Goal: Information Seeking & Learning: Learn about a topic

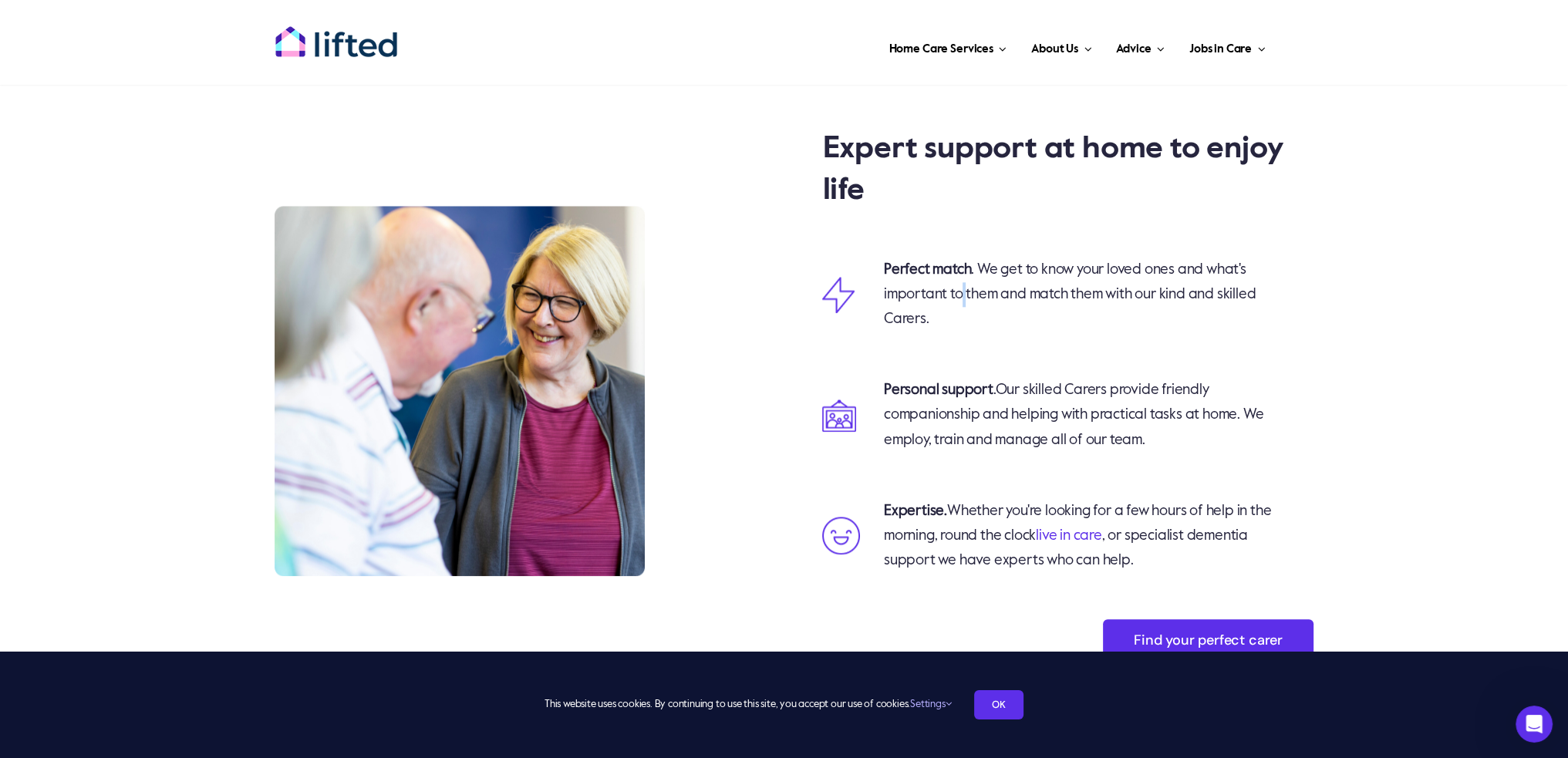
click at [961, 293] on p "Perfect match . We get to know your loved ones and what's important to them and…" at bounding box center [1077, 294] width 388 height 74
drag, startPoint x: 953, startPoint y: 291, endPoint x: 942, endPoint y: 292, distance: 11.0
click at [942, 292] on p "Perfect match . We get to know your loved ones and what's important to them and…" at bounding box center [1077, 294] width 388 height 74
click at [913, 295] on p "Perfect match . We get to know your loved ones and what's important to them and…" at bounding box center [1077, 294] width 388 height 74
click at [916, 296] on p "Perfect match . We get to know your loved ones and what's important to them and…" at bounding box center [1077, 294] width 388 height 74
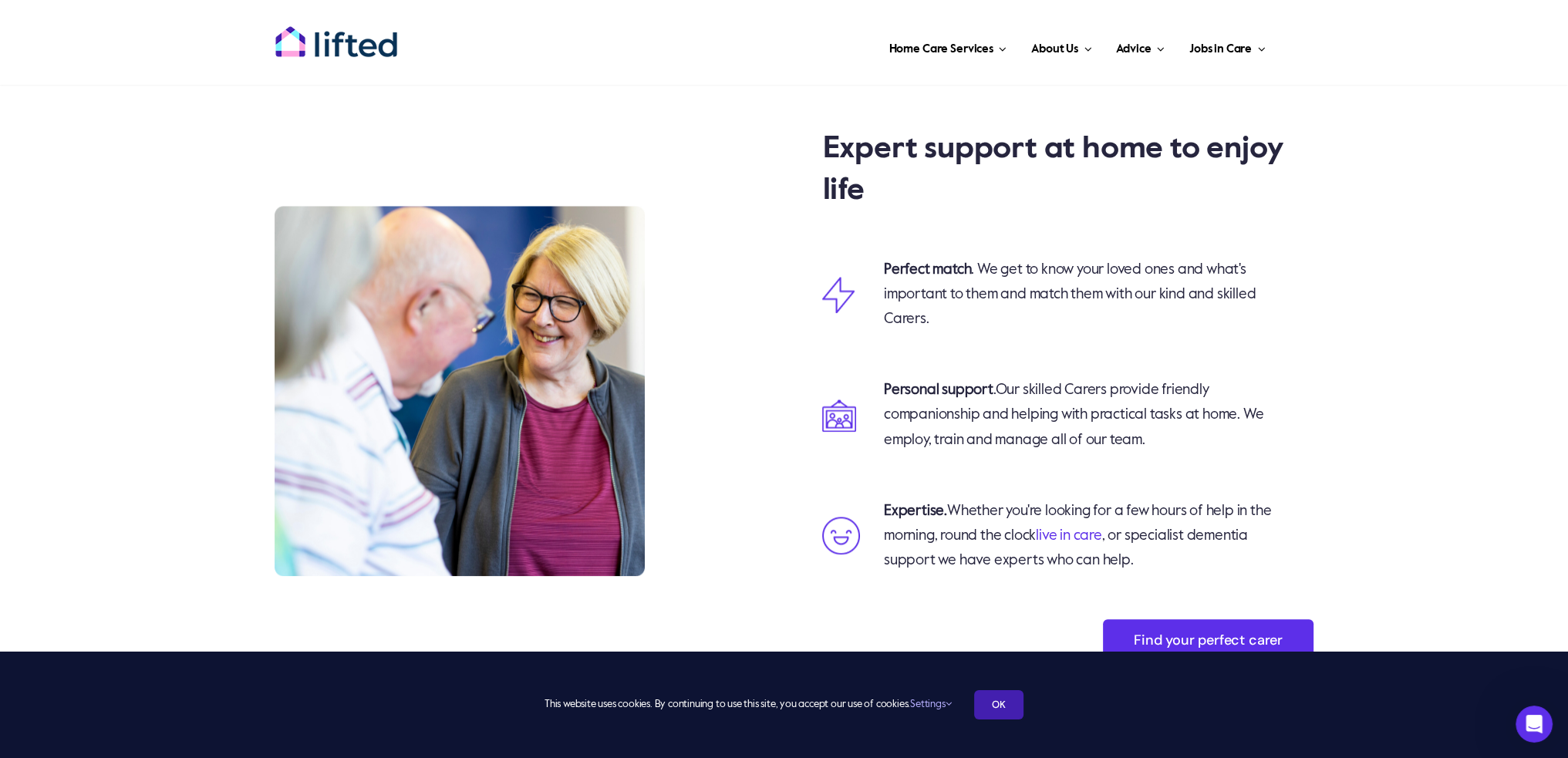
click at [1006, 703] on link "OK" at bounding box center [998, 704] width 49 height 29
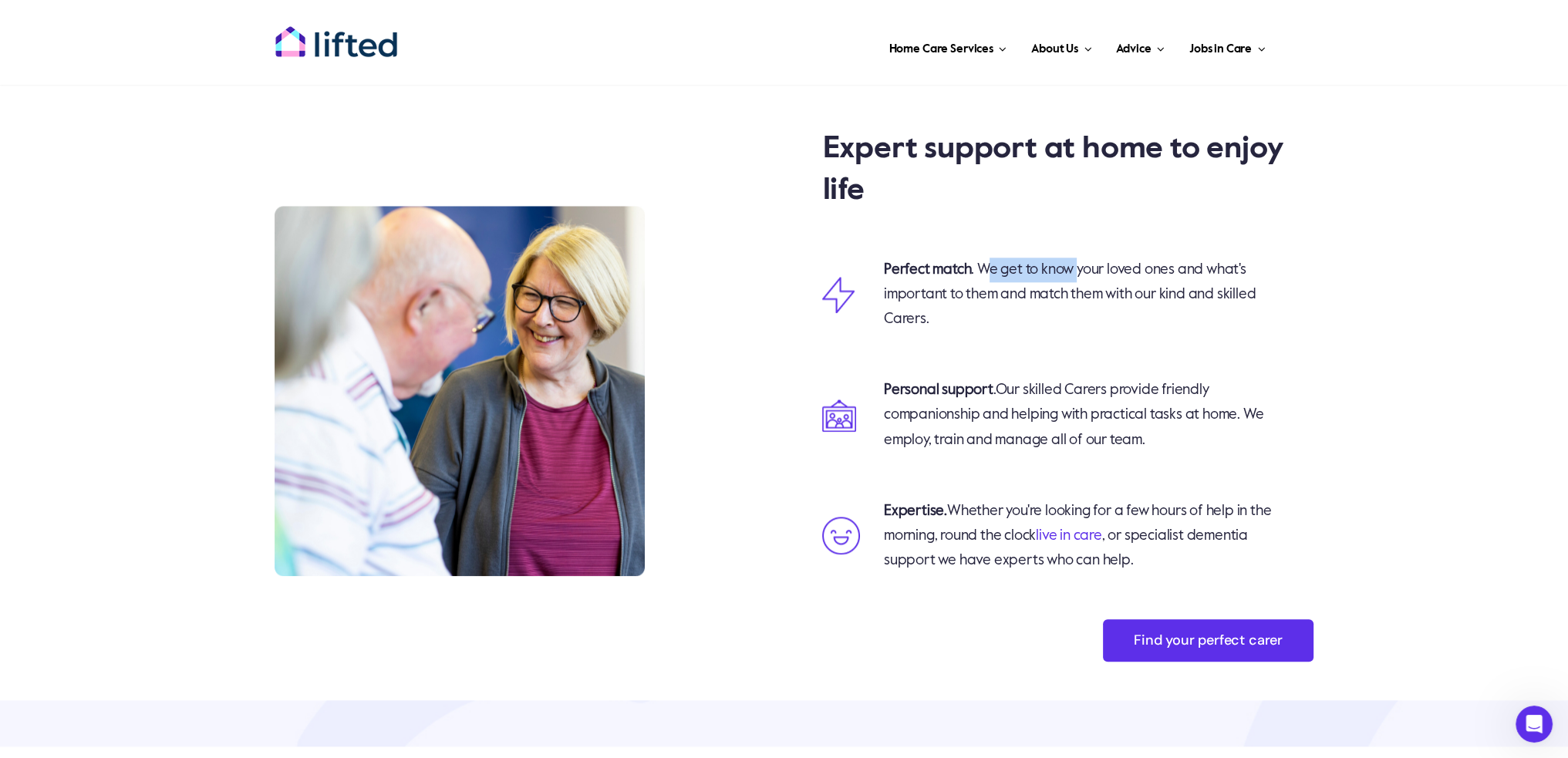
drag, startPoint x: 987, startPoint y: 267, endPoint x: 1080, endPoint y: 267, distance: 93.0
click at [1080, 267] on p "Perfect match . We get to know your loved ones and what's important to them and…" at bounding box center [1077, 294] width 388 height 74
click at [1055, 267] on p "Perfect match . We get to know your loved ones and what's important to them and…" at bounding box center [1077, 294] width 388 height 74
click at [1061, 269] on p "Perfect match . We get to know your loved ones and what's important to them and…" at bounding box center [1077, 294] width 388 height 74
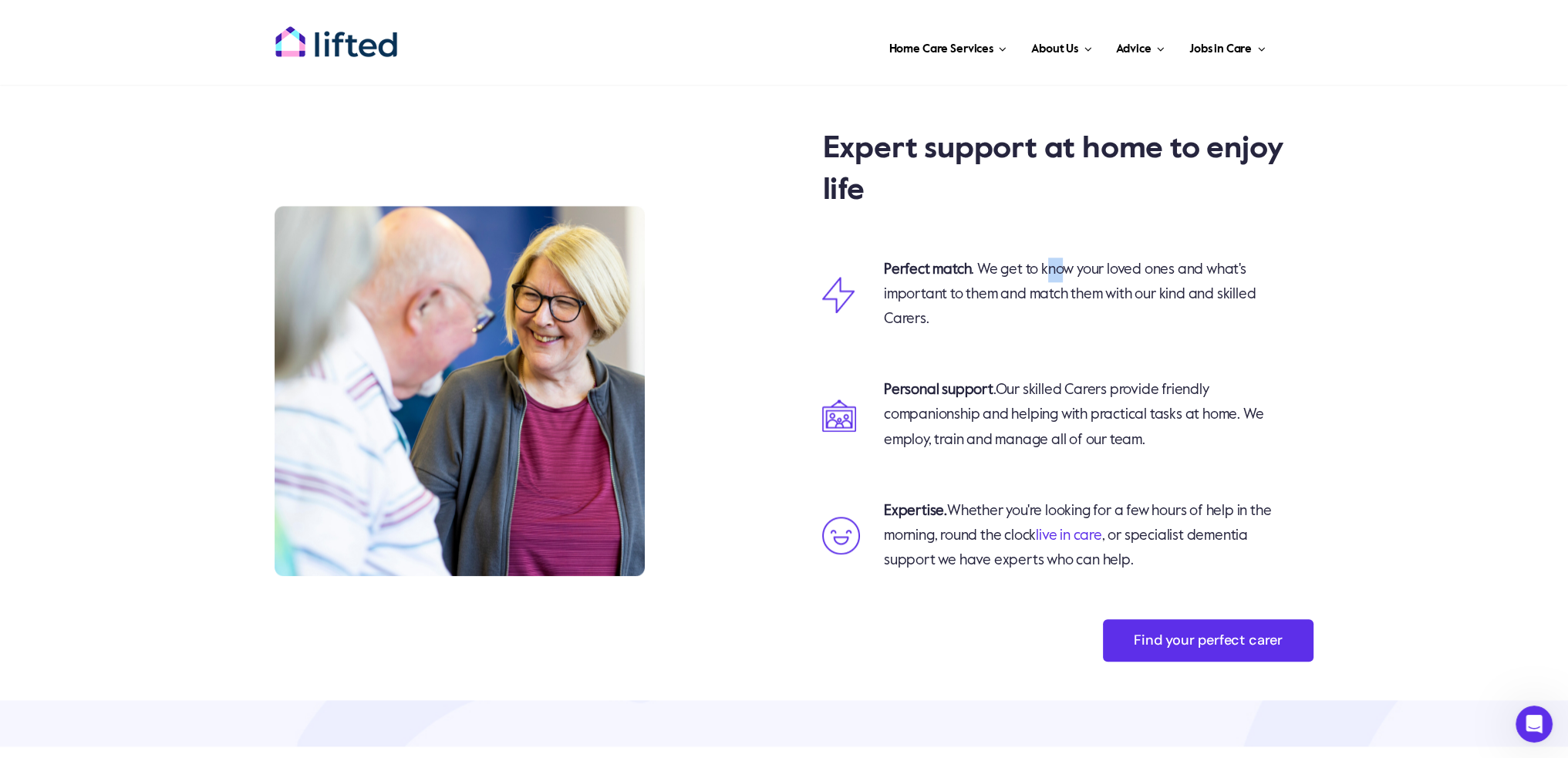
drag, startPoint x: 1055, startPoint y: 267, endPoint x: 1069, endPoint y: 267, distance: 14.0
click at [1069, 267] on p "Perfect match . We get to know your loved ones and what's important to them and…" at bounding box center [1077, 294] width 388 height 74
click at [1065, 267] on p "Perfect match . We get to know your loved ones and what's important to them and…" at bounding box center [1077, 294] width 388 height 74
click at [1036, 268] on p "Perfect match . We get to know your loved ones and what's important to them and…" at bounding box center [1077, 294] width 388 height 74
click at [1055, 272] on p "Perfect match . We get to know your loved ones and what's important to them and…" at bounding box center [1077, 294] width 388 height 74
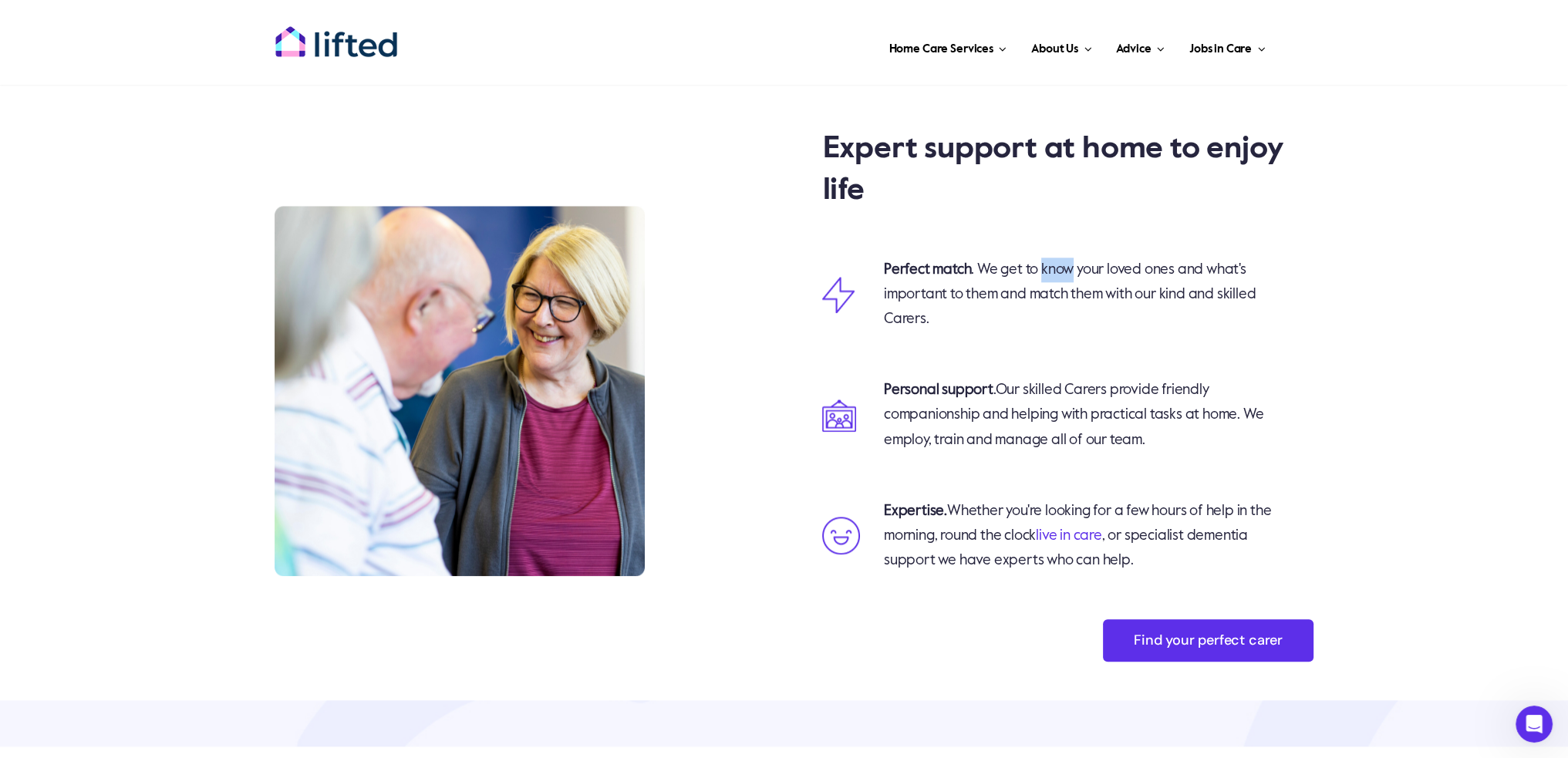
click at [1061, 272] on p "Perfect match . We get to know your loved ones and what's important to them and…" at bounding box center [1077, 294] width 388 height 74
drag, startPoint x: 1061, startPoint y: 272, endPoint x: 1052, endPoint y: 267, distance: 10.3
click at [1052, 267] on p "Perfect match . We get to know your loved ones and what's important to them and…" at bounding box center [1077, 294] width 388 height 74
click at [988, 301] on p "Perfect match . We get to know your loved ones and what's important to them and…" at bounding box center [1077, 294] width 388 height 74
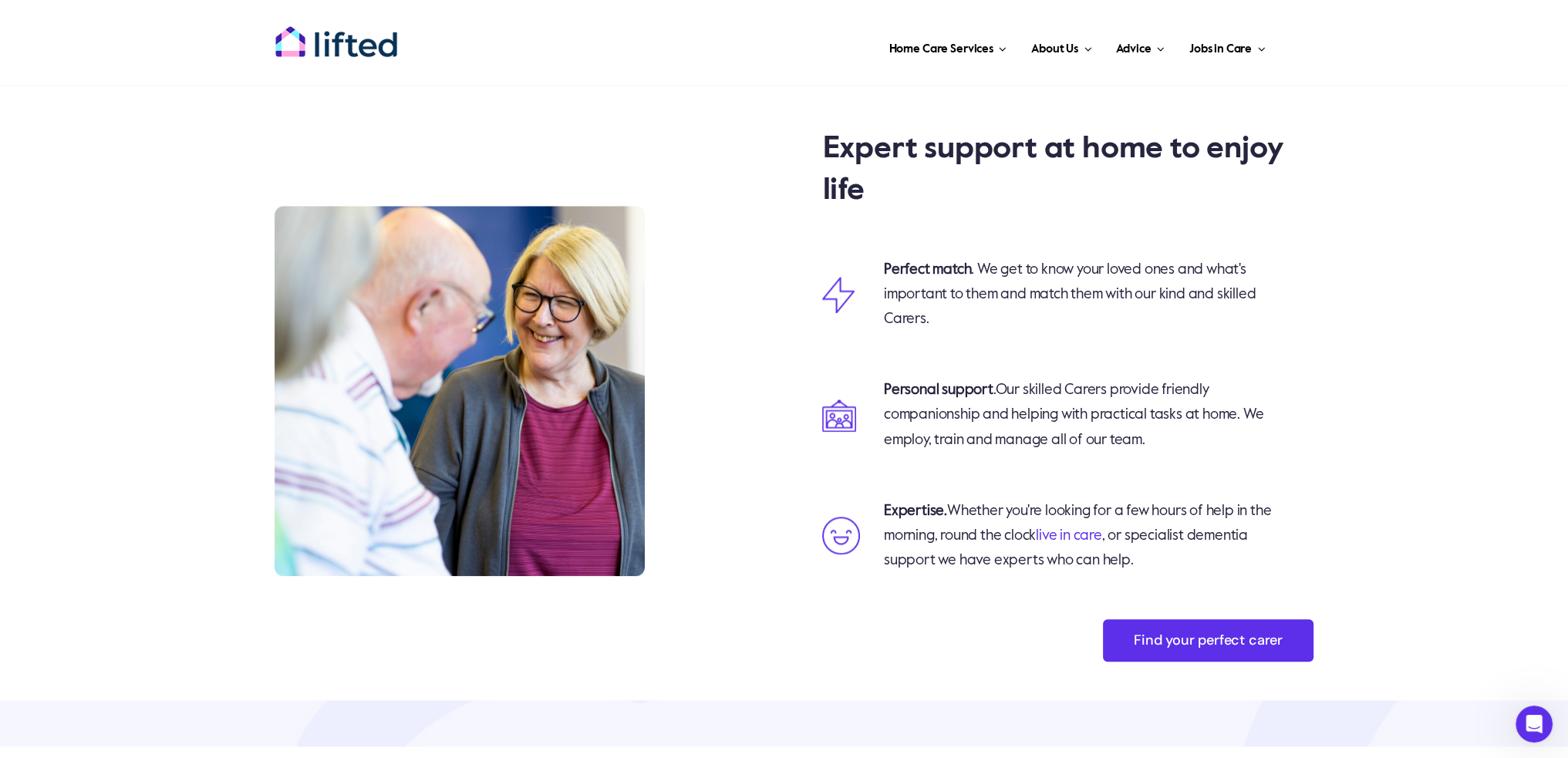
click at [993, 288] on p "Perfect match . We get to know your loved ones and what's important to them and…" at bounding box center [1077, 294] width 388 height 74
click at [987, 295] on p "Perfect match . We get to know your loved ones and what's important to them and…" at bounding box center [1077, 294] width 388 height 74
click at [978, 289] on p "Perfect match . We get to know your loved ones and what's important to them and…" at bounding box center [1077, 294] width 388 height 74
click at [987, 291] on p "Perfect match . We get to know your loved ones and what's important to them and…" at bounding box center [1077, 294] width 388 height 74
click at [1036, 386] on span "Our skilled Carers provide friendly companionship and helping with practical ta…" at bounding box center [1073, 414] width 379 height 64
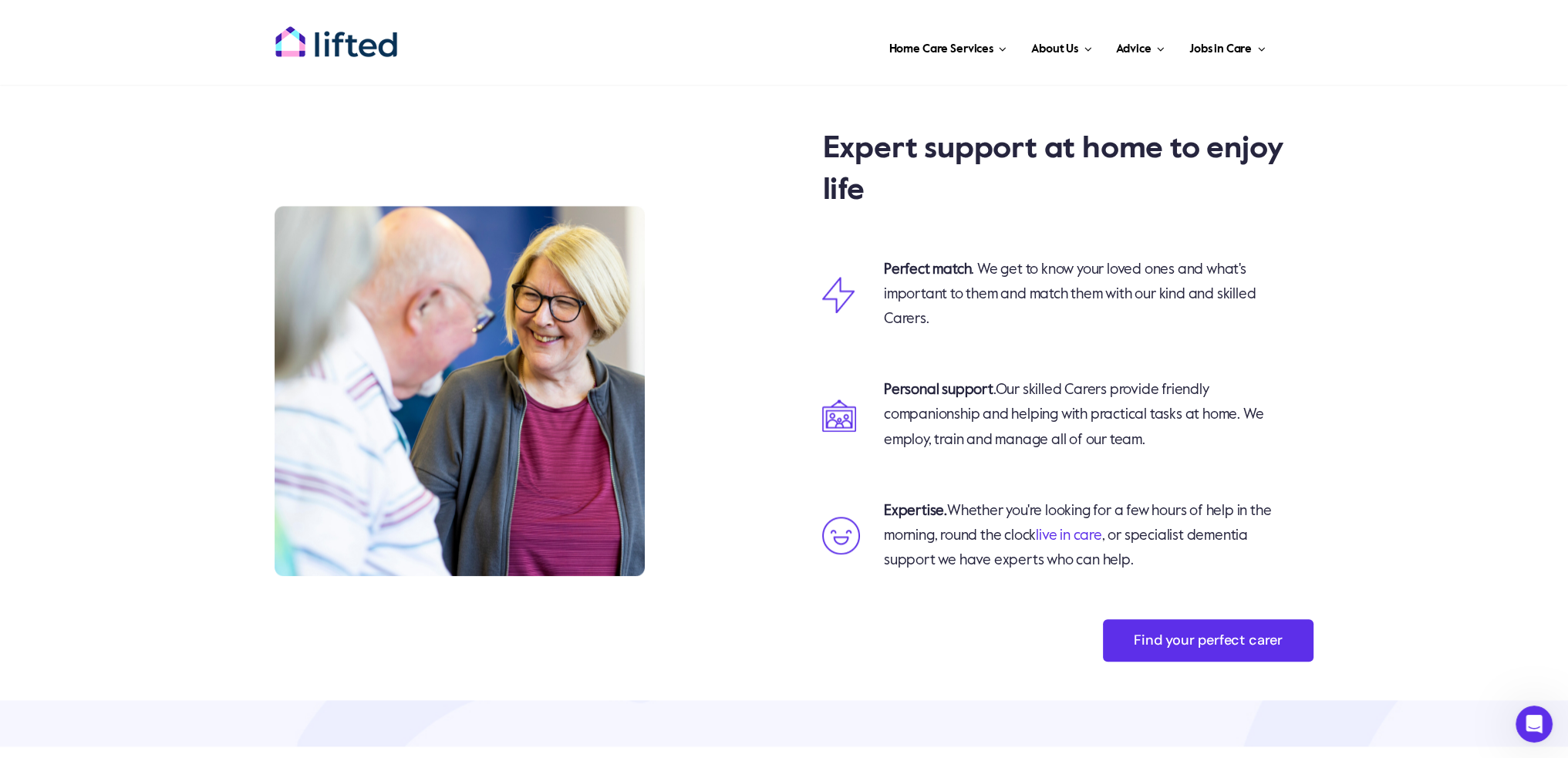
click at [1039, 387] on span "Our skilled Carers provide friendly companionship and helping with practical ta…" at bounding box center [1073, 414] width 379 height 64
